Goal: Task Accomplishment & Management: Manage account settings

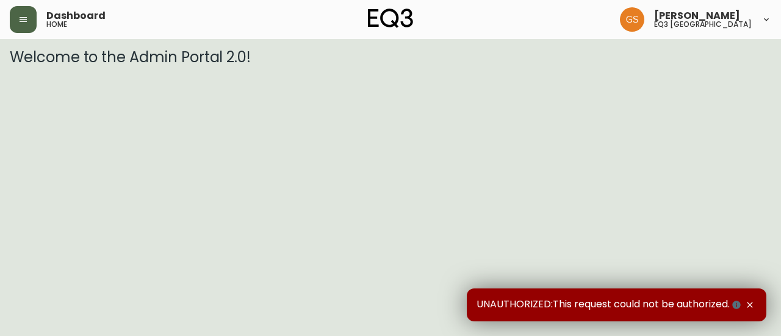
click at [26, 21] on icon "button" at bounding box center [23, 19] width 7 height 5
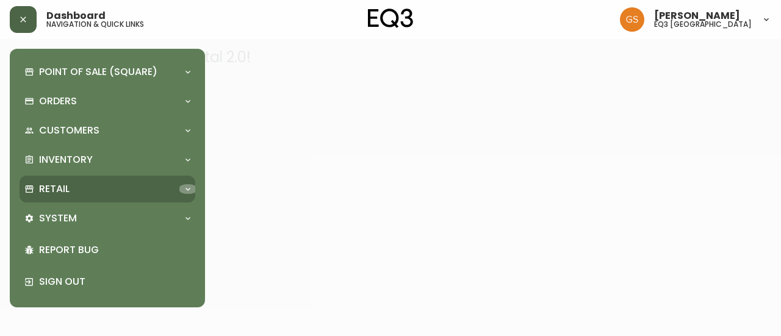
click at [187, 191] on icon at bounding box center [188, 189] width 10 height 10
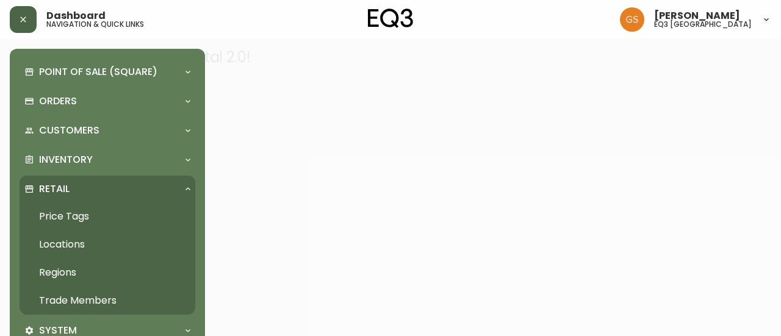
click at [115, 300] on link "Trade Members" at bounding box center [108, 301] width 176 height 28
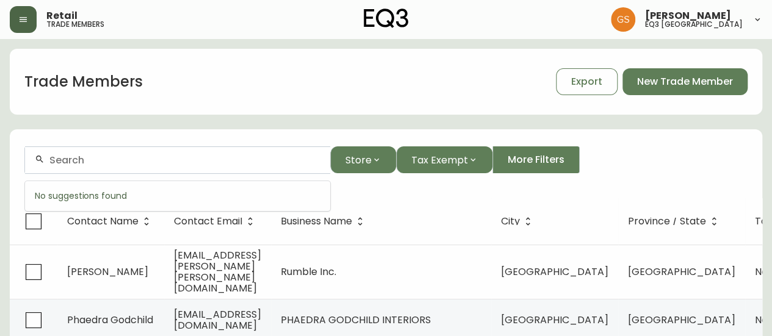
click at [227, 163] on input "text" at bounding box center [184, 160] width 271 height 12
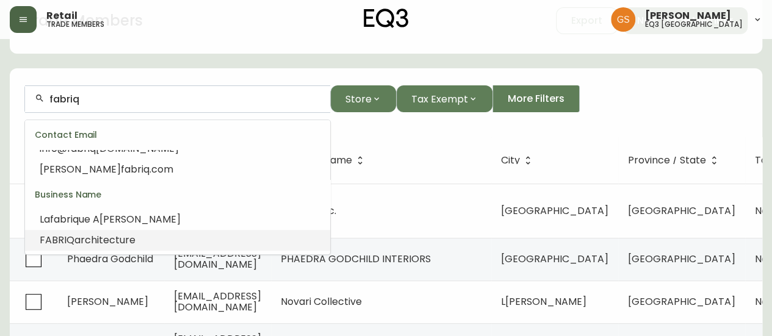
scroll to position [122, 0]
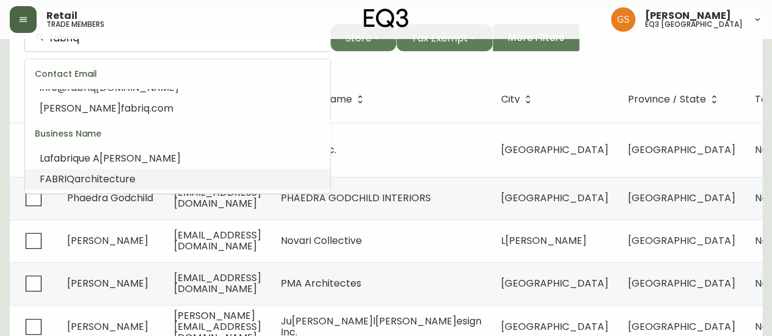
click at [150, 176] on li "FABRIQ architecture" at bounding box center [177, 179] width 305 height 21
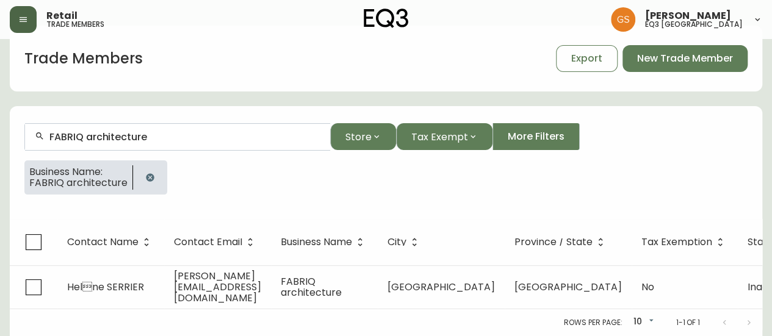
scroll to position [21, 0]
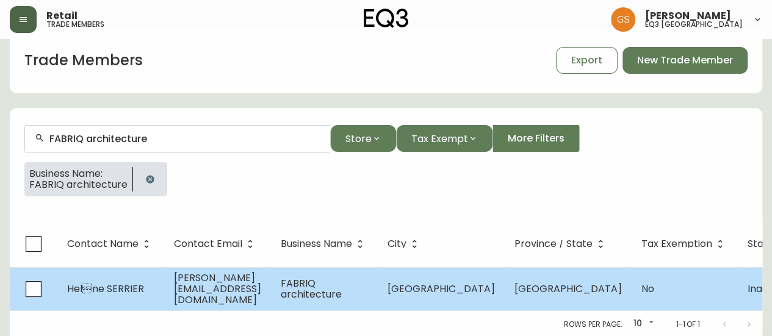
type input "FABRIQ architecture"
click at [261, 286] on span "[PERSON_NAME][EMAIL_ADDRESS][DOMAIN_NAME]" at bounding box center [217, 289] width 87 height 36
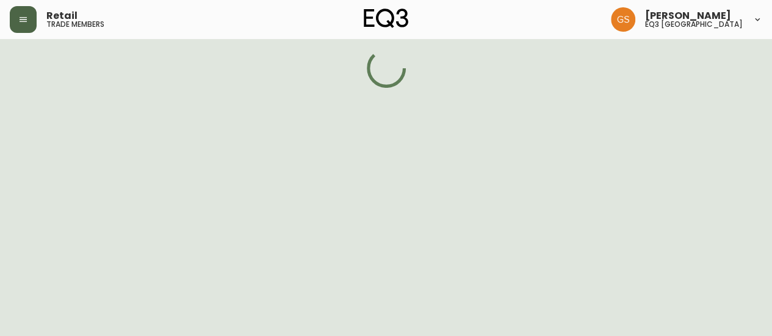
select select "QC"
select select "CA"
select select "CA_FR"
select select "Social Media"
select select "Interior Designer"
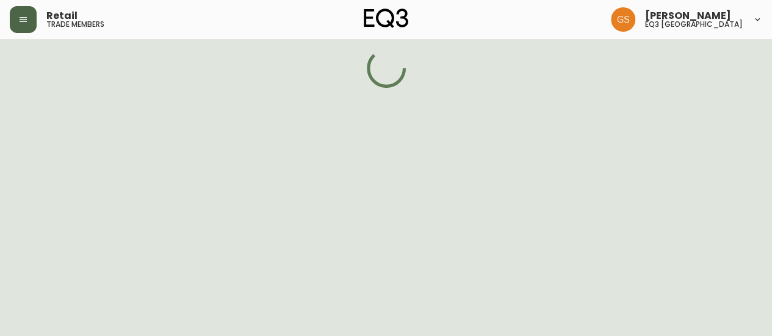
select select "false"
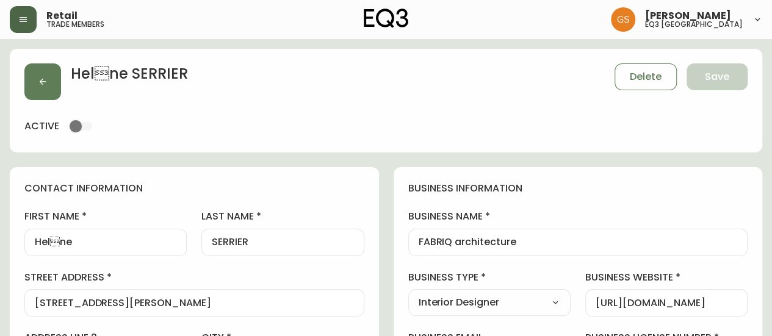
type input "EQ3 [GEOGRAPHIC_DATA] - [GEOGRAPHIC_DATA]"
select select "cjw10z96t00bn6gs0dfqi5bhz"
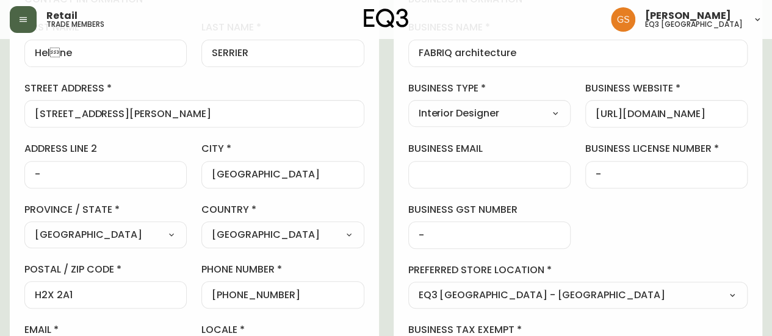
scroll to position [122, 0]
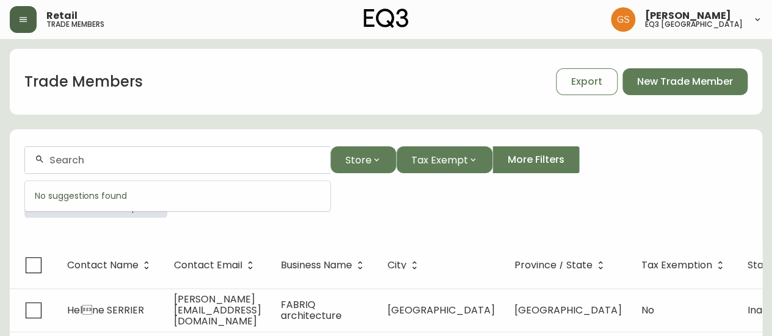
click at [135, 156] on input "text" at bounding box center [184, 160] width 271 height 12
type input "waterg"
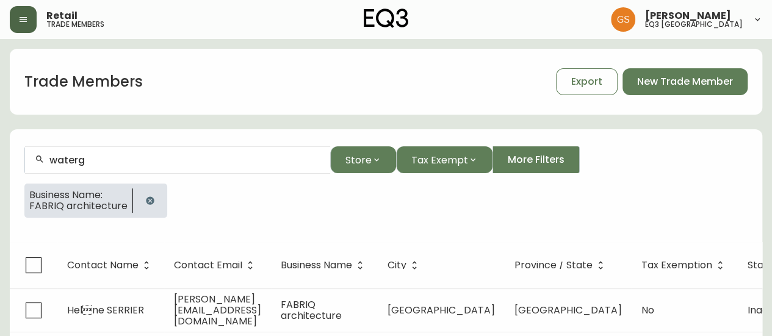
click at [209, 43] on main "Trade Members Export New Trade Member waterg Store Tax Exempt More Filters Busi…" at bounding box center [386, 199] width 772 height 320
